Goal: Transaction & Acquisition: Purchase product/service

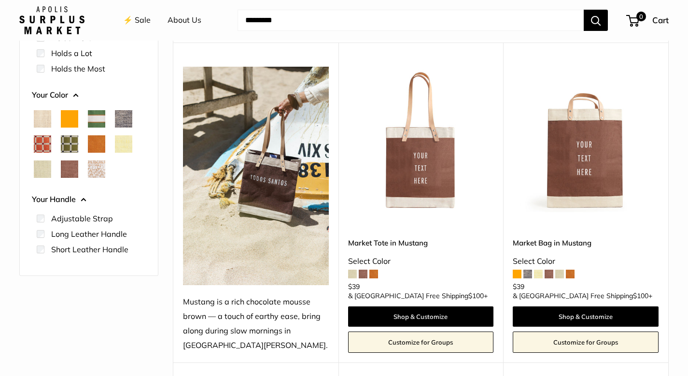
scroll to position [103, 0]
click at [520, 278] on span at bounding box center [517, 273] width 9 height 9
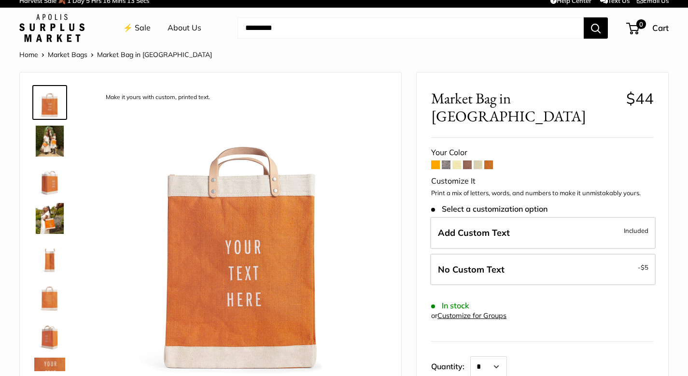
scroll to position [8, 0]
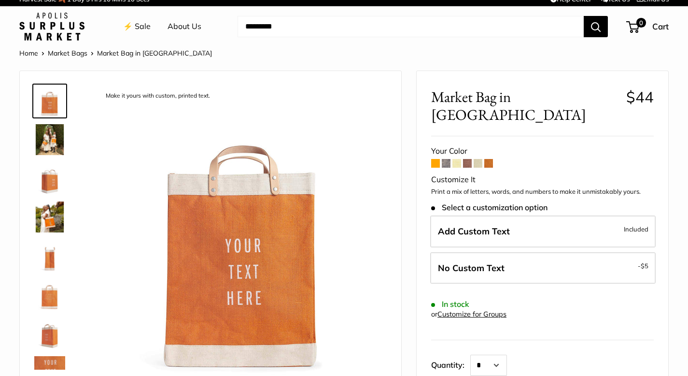
click at [446, 159] on span at bounding box center [446, 163] width 9 height 9
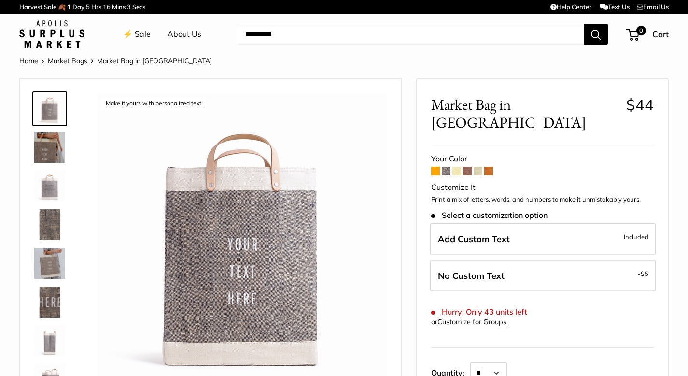
click at [457, 167] on span at bounding box center [457, 171] width 9 height 9
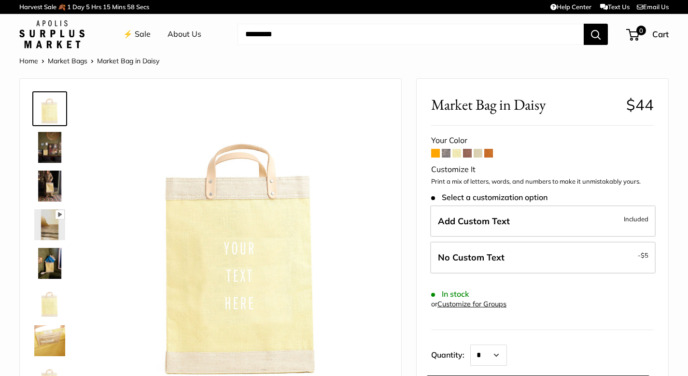
click at [467, 150] on span at bounding box center [467, 153] width 9 height 9
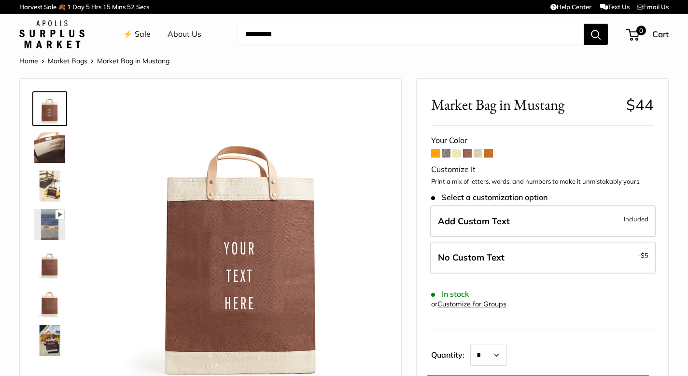
click at [480, 151] on span at bounding box center [478, 153] width 9 height 9
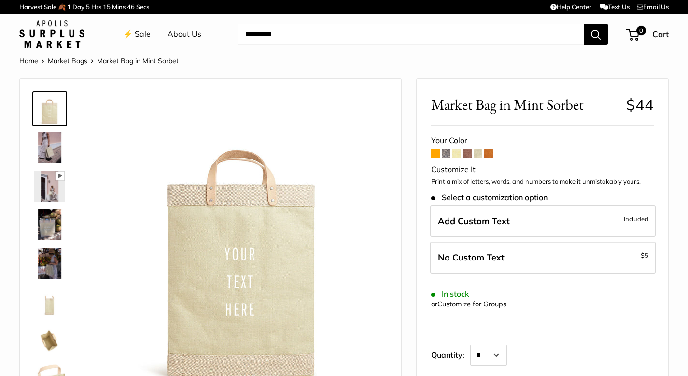
click at [487, 151] on span at bounding box center [488, 153] width 9 height 9
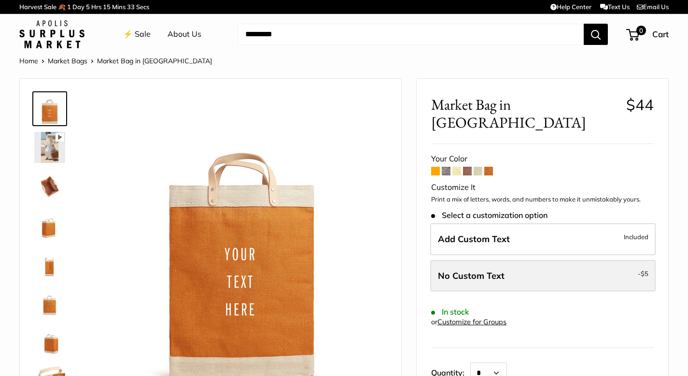
click at [496, 270] on span "No Custom Text" at bounding box center [471, 275] width 67 height 11
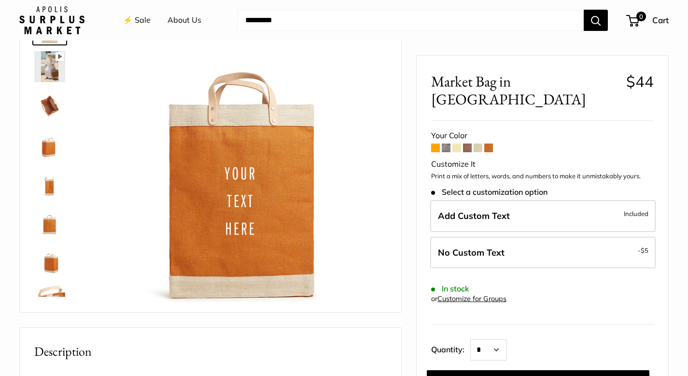
scroll to position [78, 0]
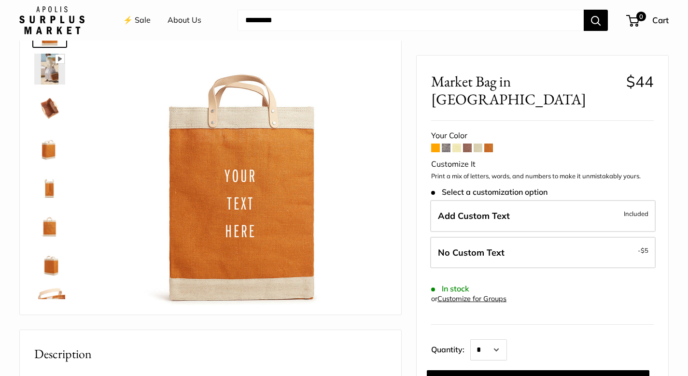
click at [469, 143] on span at bounding box center [467, 147] width 9 height 9
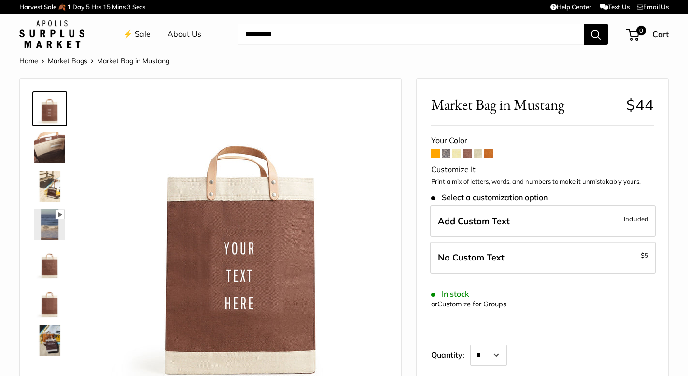
click at [50, 145] on img at bounding box center [49, 147] width 31 height 31
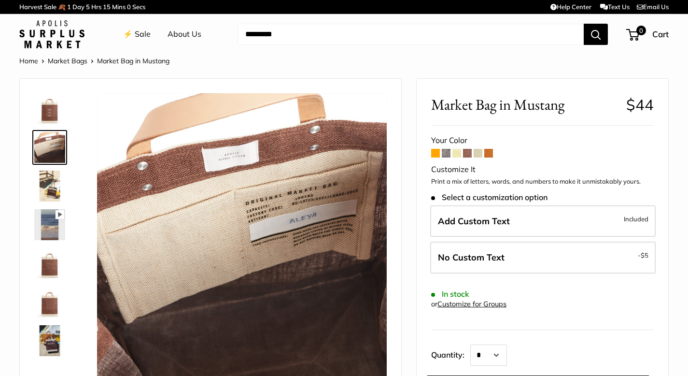
click at [57, 184] on img at bounding box center [49, 185] width 31 height 31
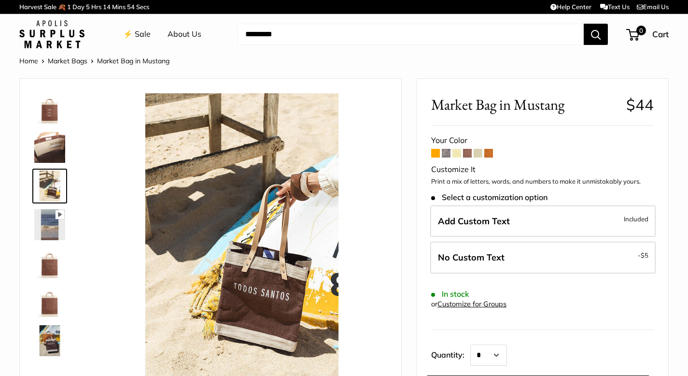
click at [50, 259] on img at bounding box center [49, 263] width 31 height 31
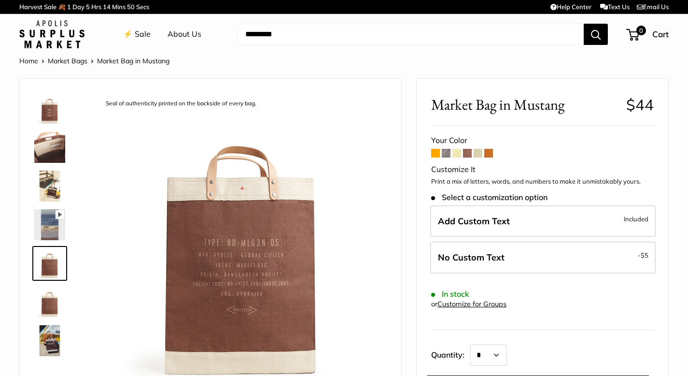
click at [56, 300] on img at bounding box center [49, 301] width 31 height 31
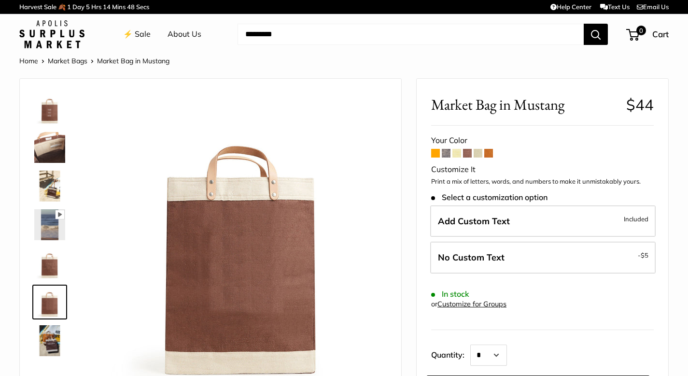
click at [54, 334] on img at bounding box center [49, 340] width 31 height 31
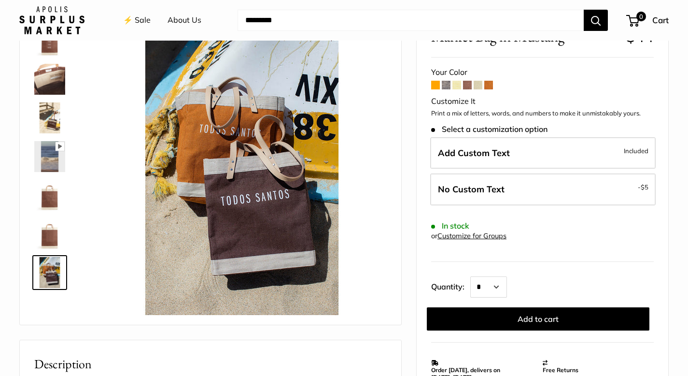
scroll to position [70, 0]
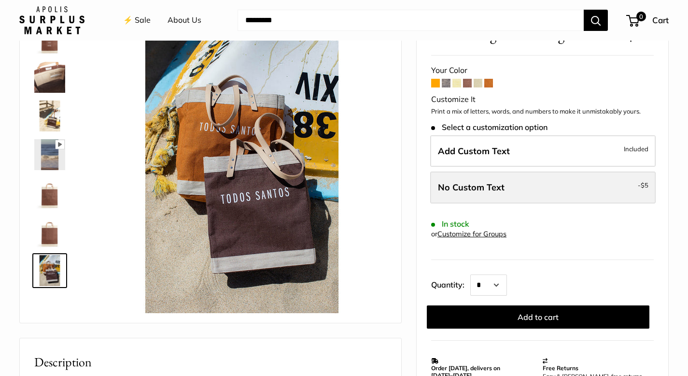
click at [607, 185] on label "No Custom Text - $5" at bounding box center [543, 187] width 226 height 32
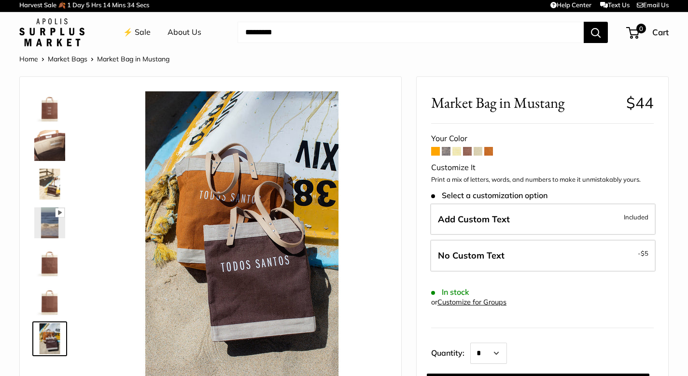
scroll to position [0, 0]
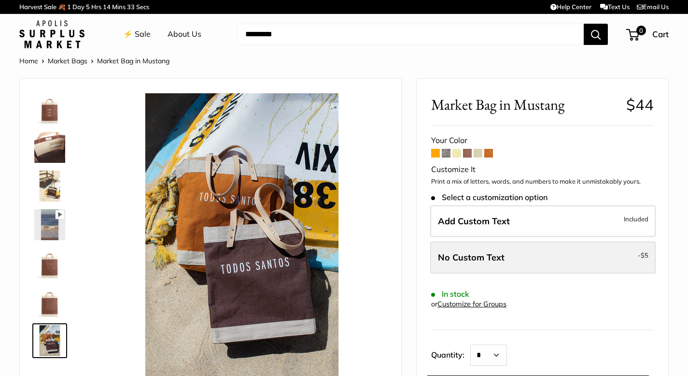
click at [585, 257] on label "No Custom Text - $5" at bounding box center [543, 257] width 226 height 32
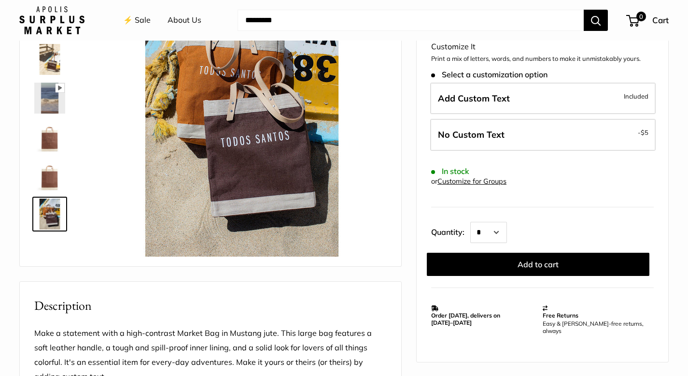
scroll to position [207, 0]
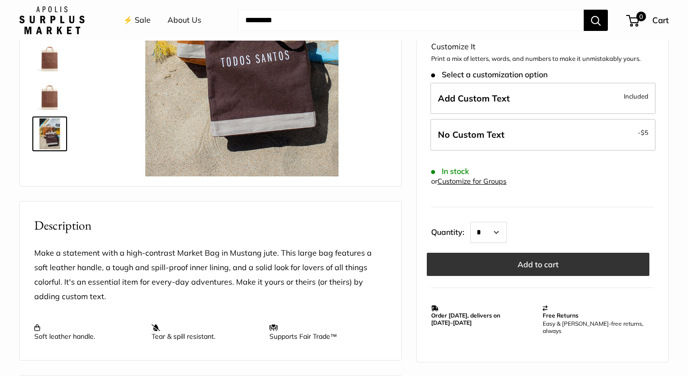
click at [542, 264] on button "Add to cart" at bounding box center [538, 264] width 223 height 23
